Goal: Connect with others: Connect with others

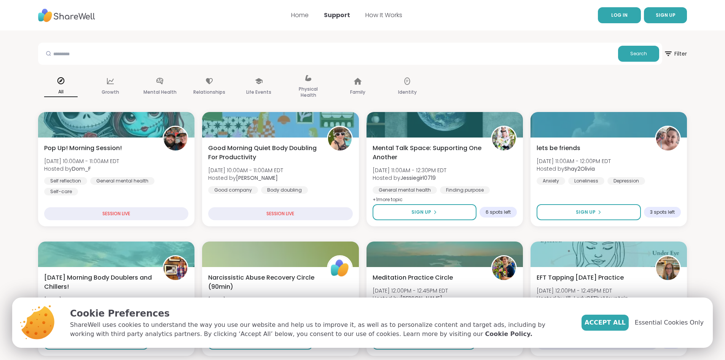
click at [632, 17] on link "LOG IN" at bounding box center [619, 15] width 43 height 16
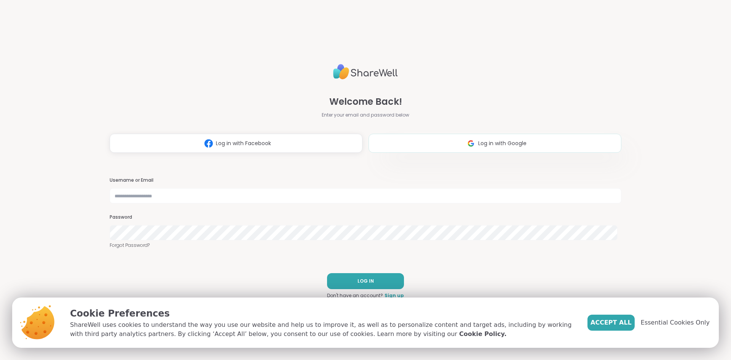
click at [466, 144] on img at bounding box center [471, 143] width 14 height 14
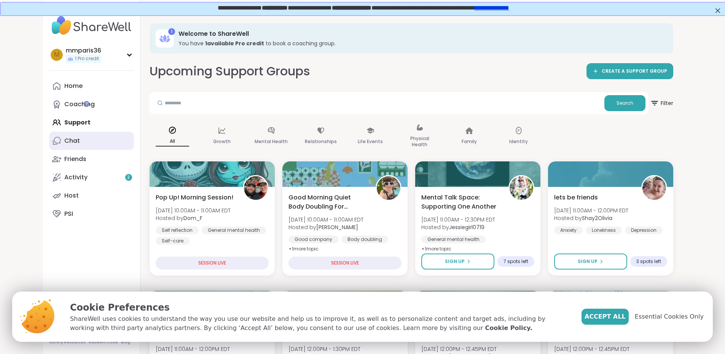
click at [64, 142] on div "Chat" at bounding box center [72, 141] width 16 height 8
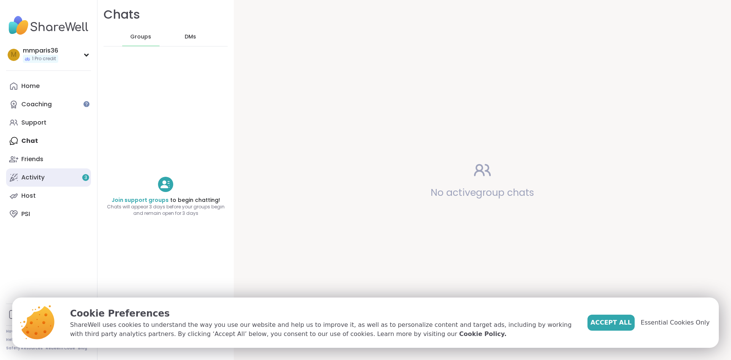
click at [30, 175] on div "Activity 3" at bounding box center [32, 177] width 23 height 8
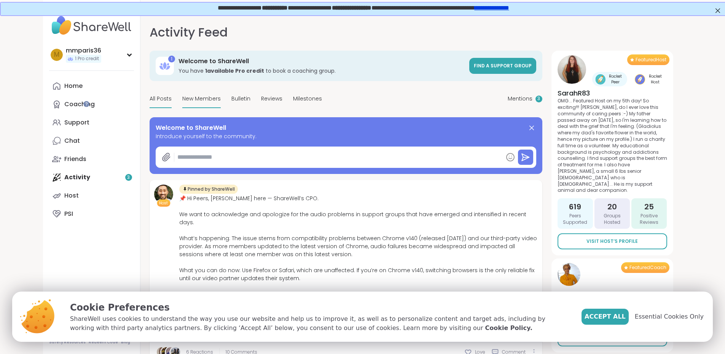
click at [182, 102] on span "New Members" at bounding box center [201, 99] width 38 height 8
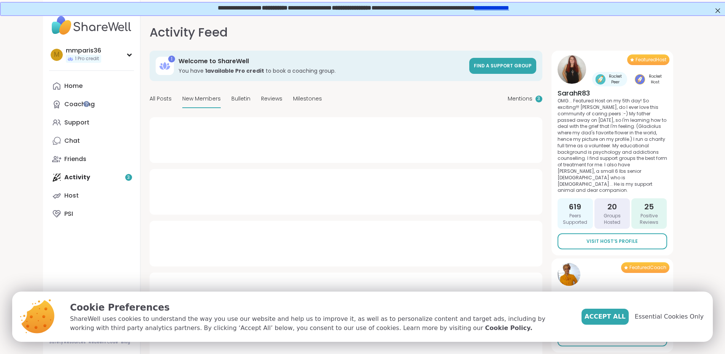
type textarea "*"
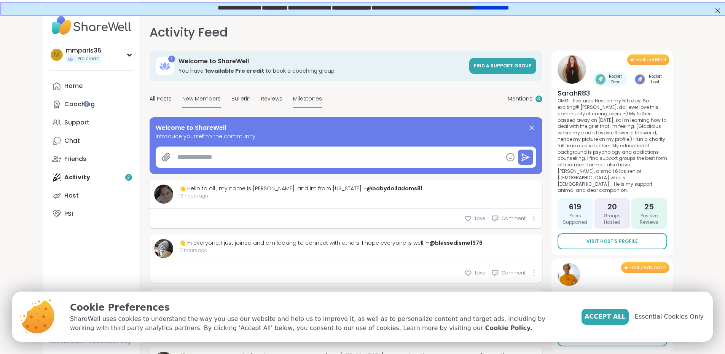
click at [293, 95] on span "Milestones" at bounding box center [307, 99] width 29 height 8
